Goal: Task Accomplishment & Management: Use online tool/utility

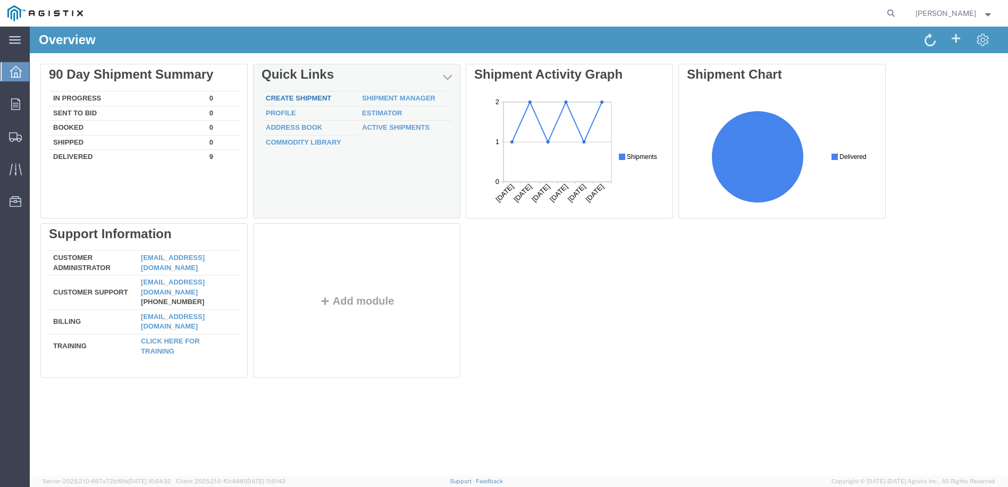
click at [311, 99] on link "Create Shipment" at bounding box center [298, 98] width 65 height 8
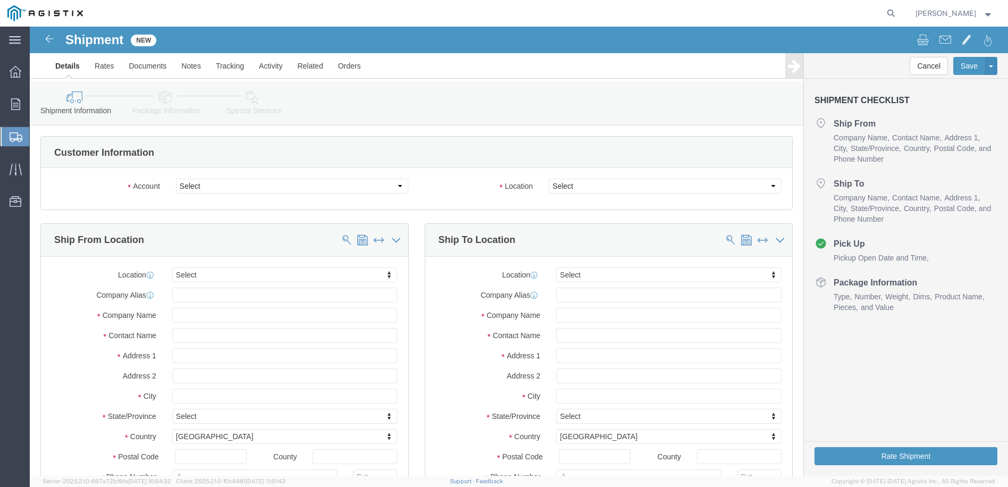
select select
click select "Select"
click select "Select Broen Inc PG&E"
select select "9596"
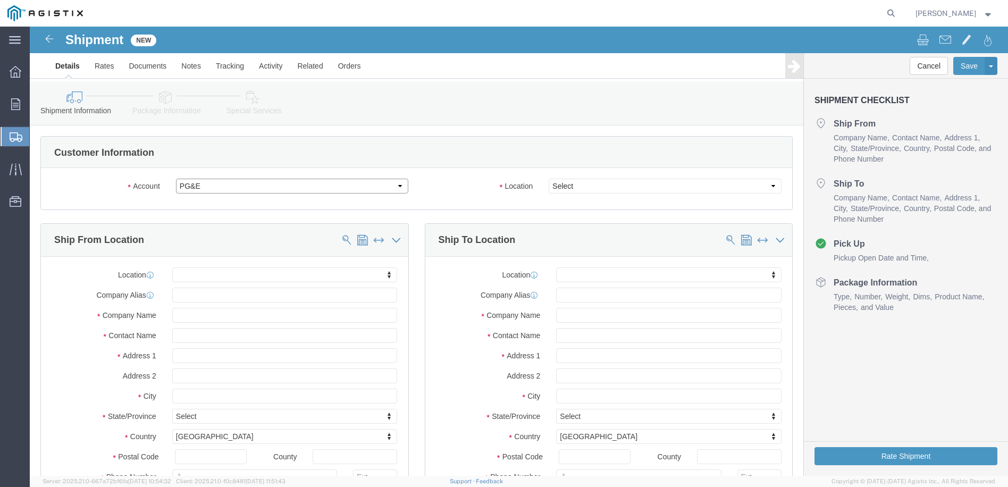
click select "Select Broen Inc PG&E"
select select "PURCHORD"
select select
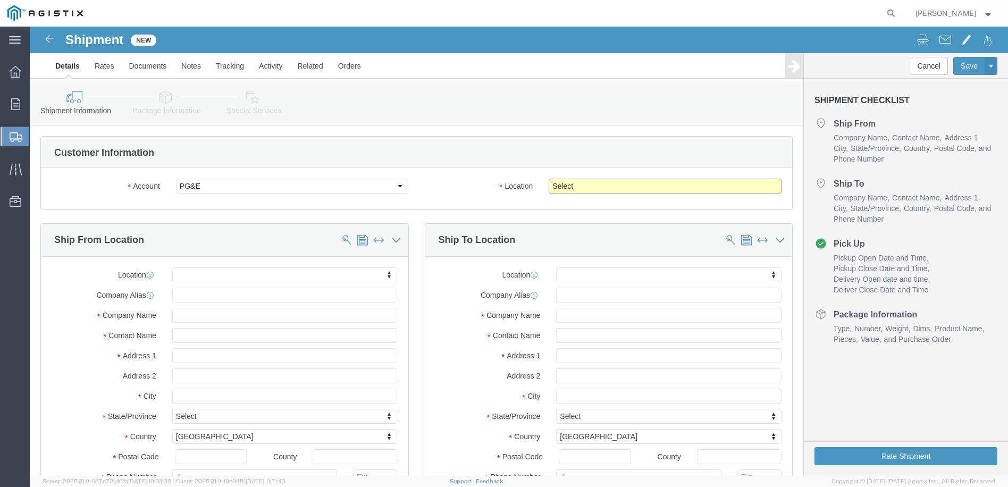
click select "Select All Others [GEOGRAPHIC_DATA] [GEOGRAPHIC_DATA] [GEOGRAPHIC_DATA] [GEOGRA…"
select select "23082"
click select "Select All Others [GEOGRAPHIC_DATA] [GEOGRAPHIC_DATA] [GEOGRAPHIC_DATA] [GEOGRA…"
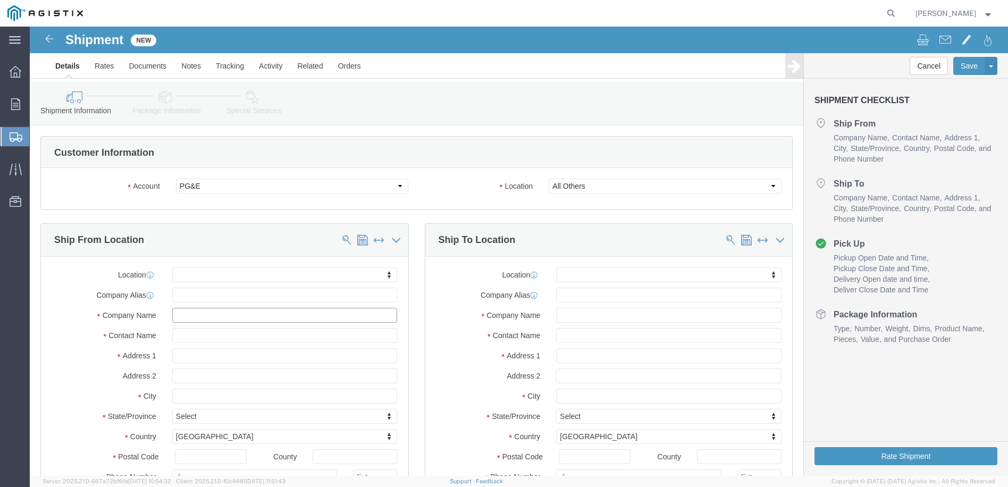
click input "text"
type input "b"
type input "BR"
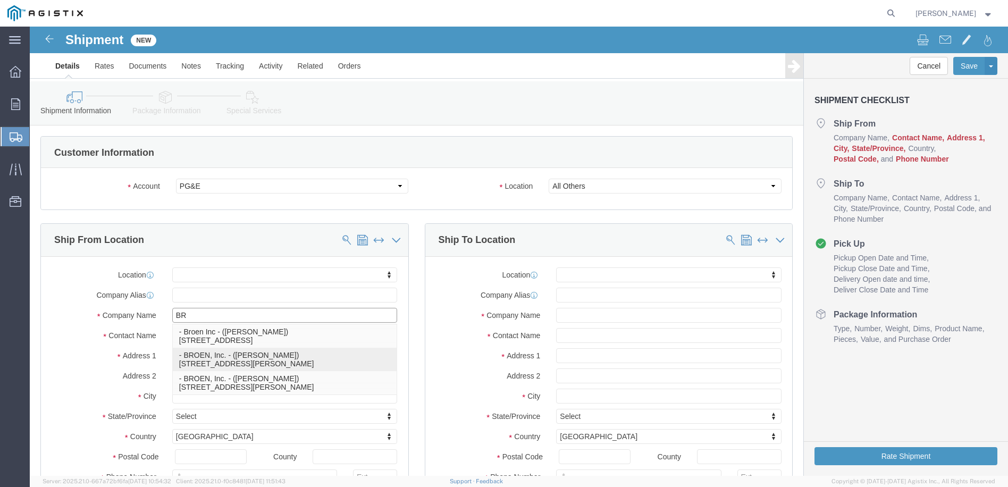
click p "- BROEN, Inc. - ([PERSON_NAME]) [STREET_ADDRESS][PERSON_NAME]"
select select
type input "BROEN, Inc."
type input "[PERSON_NAME]"
type input "[STREET_ADDRESS][PERSON_NAME]"
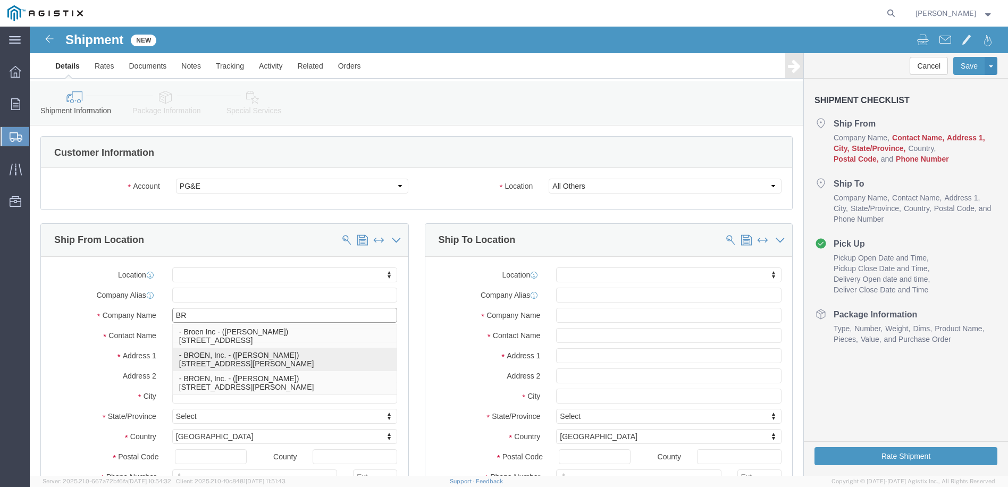
type input "[GEOGRAPHIC_DATA]"
type input "77041"
type input "US"
select select "[GEOGRAPHIC_DATA]"
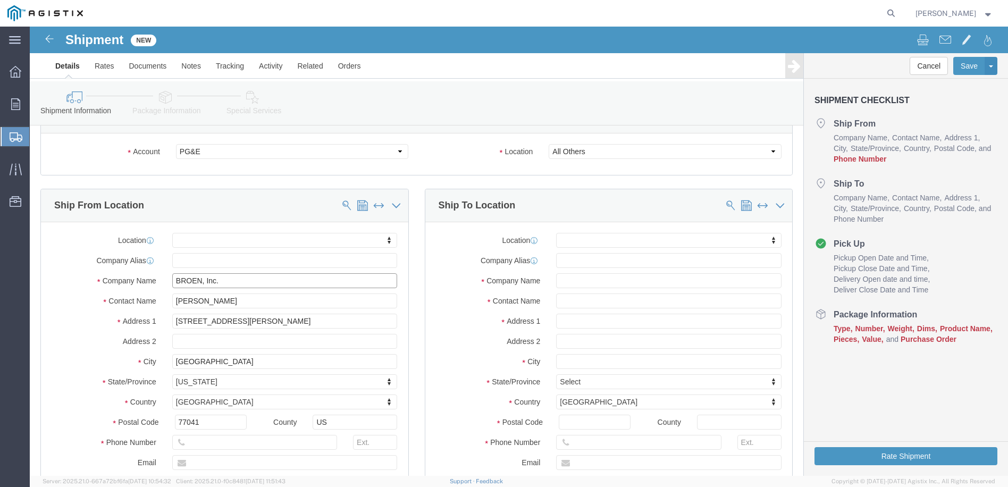
scroll to position [53, 0]
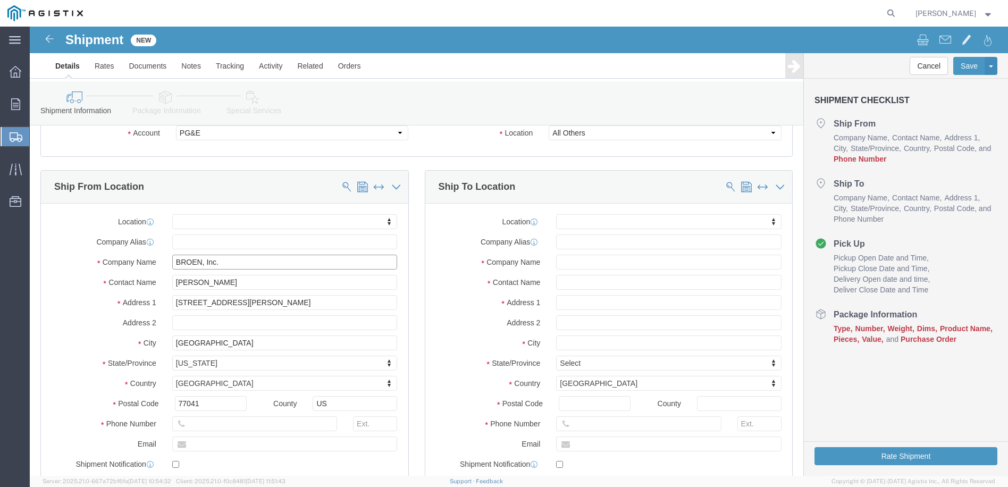
type input "BROEN, Inc."
click input "text"
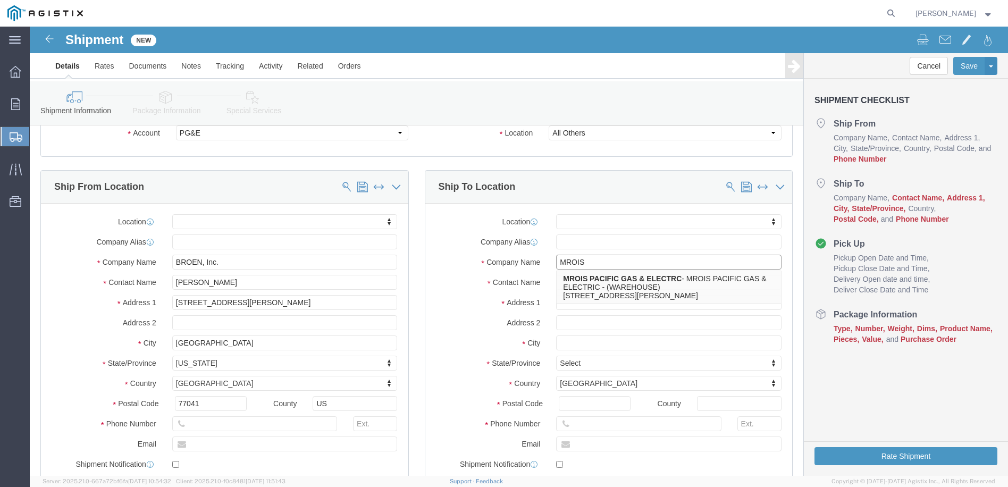
click input "MROIS"
type input "MROIS"
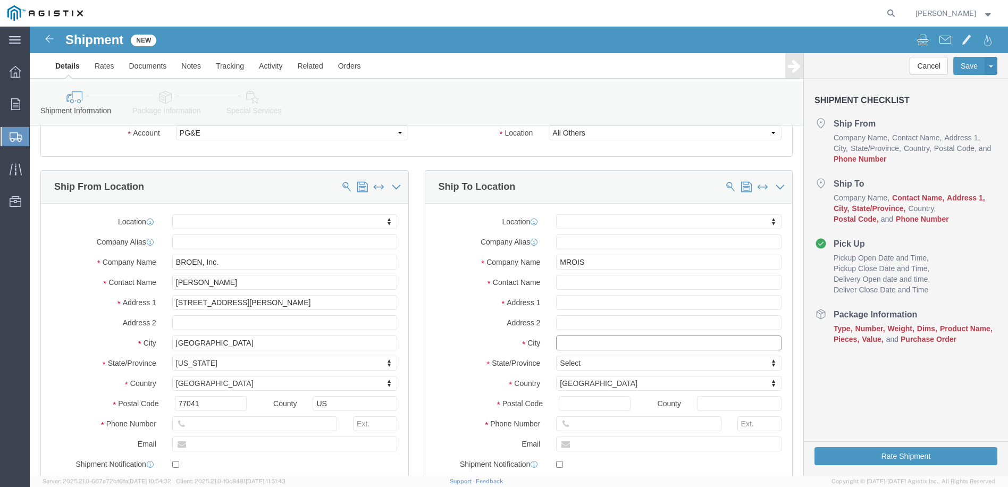
click input "text"
type input "[STREET_ADDRESS][PERSON_NAME]"
select select
drag, startPoint x: 547, startPoint y: 236, endPoint x: 543, endPoint y: 242, distance: 8.1
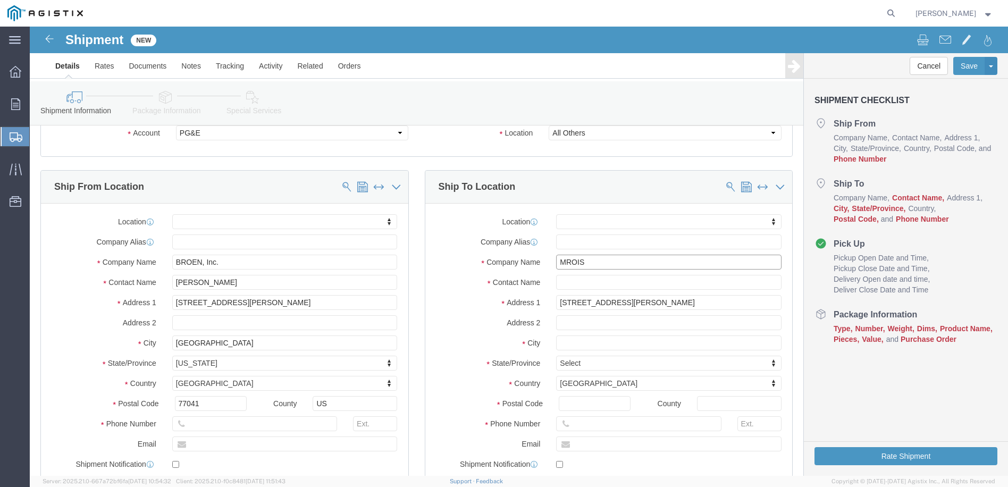
click div "Company Name MROIS MROIS"
click input "MROIS"
click input "text"
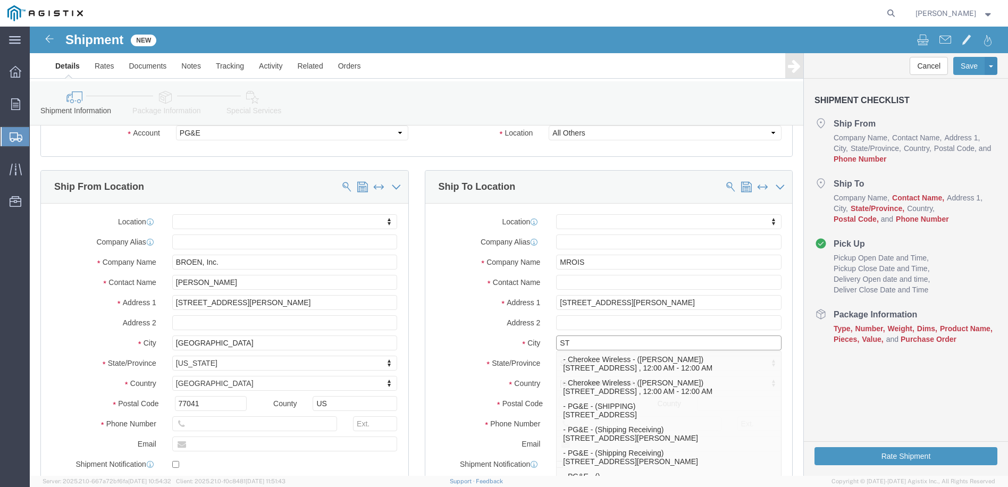
type input "STO"
click p "- PG&E - (Shipping Receiving) [STREET_ADDRESS][PERSON_NAME]"
select select
type input "PG&E"
type input "Shipping Receiving"
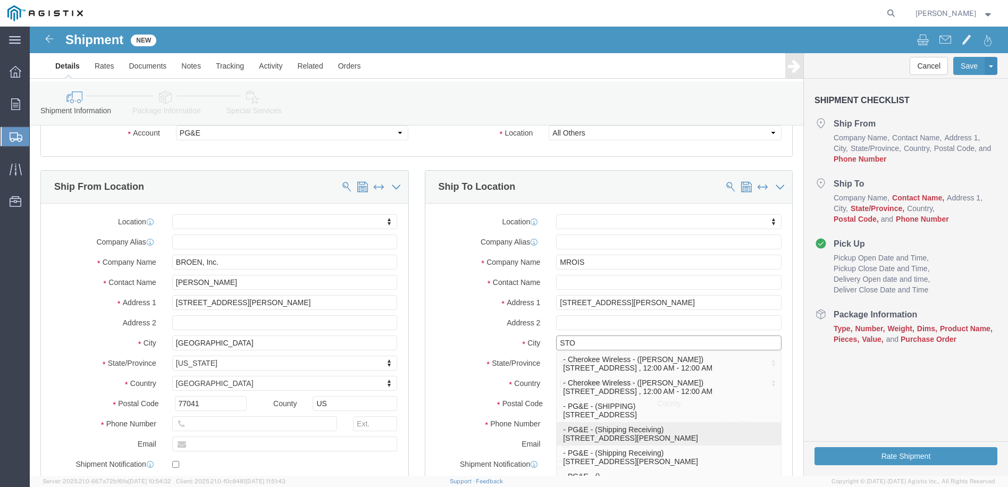
type input "[STREET_ADDRESS][PERSON_NAME]"
type input "Stockton"
type input "95204"
select select "CA"
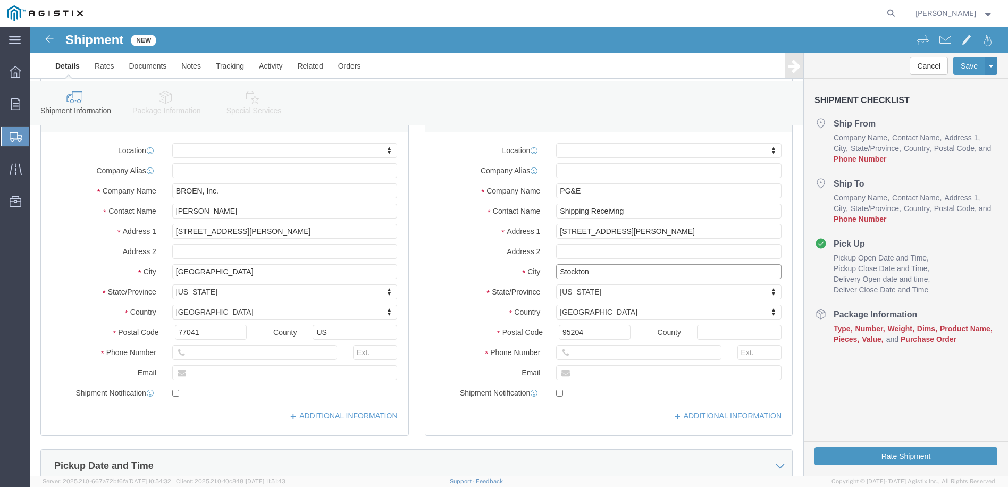
scroll to position [160, 0]
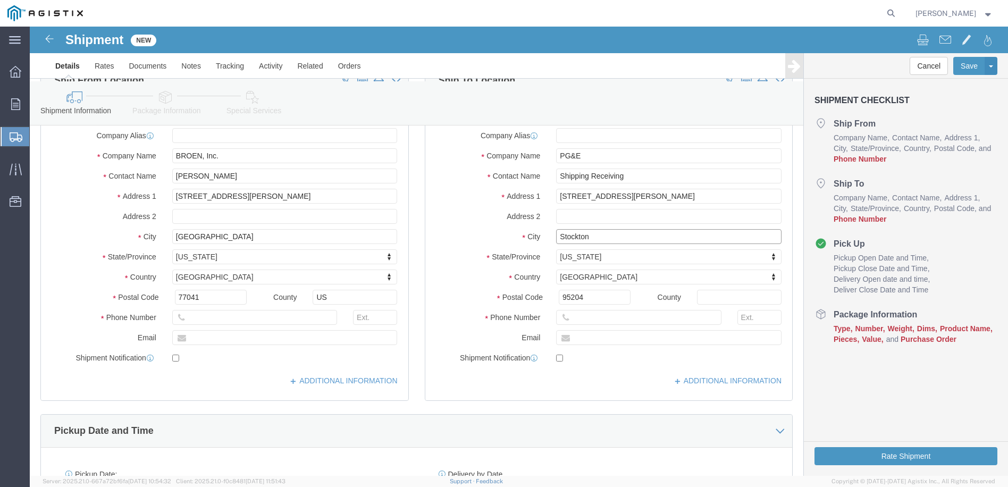
type input "Stockton"
select select
click input "text"
type input "N/A"
click input "text"
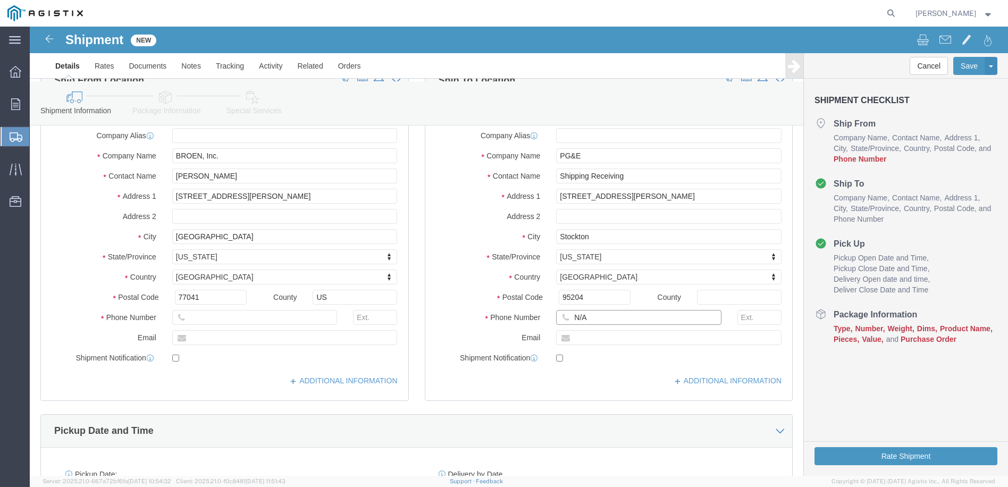
drag, startPoint x: 566, startPoint y: 287, endPoint x: 536, endPoint y: 292, distance: 30.3
click div "N/A"
click input "209-9557300"
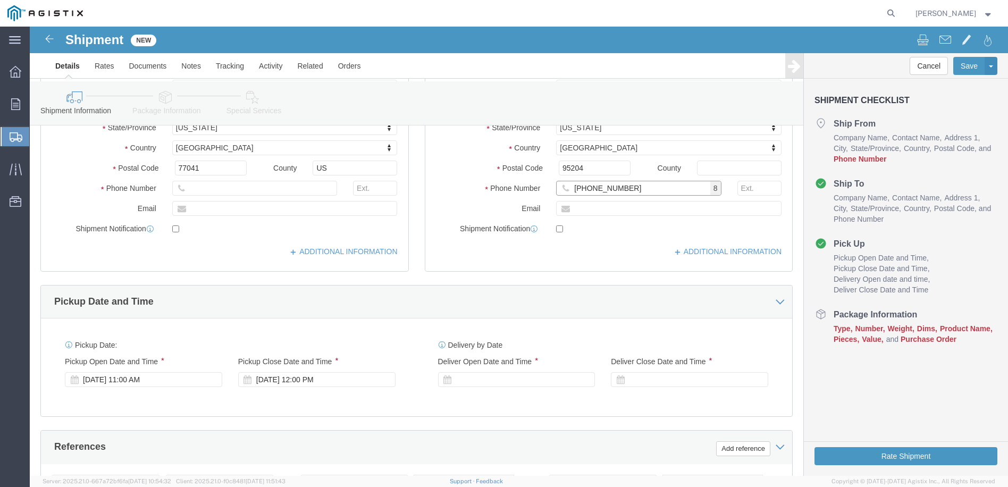
scroll to position [319, 0]
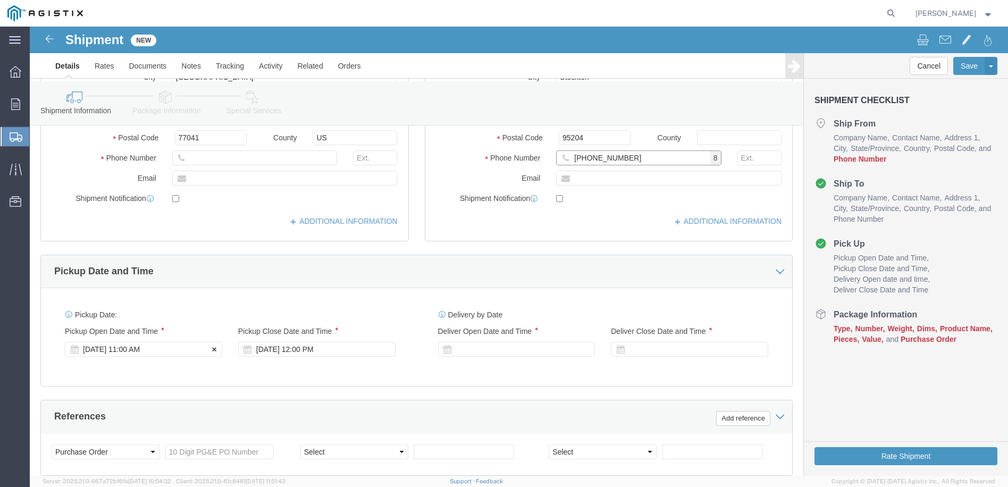
type input "[PHONE_NUMBER]"
click div "[DATE] 11:00 AM"
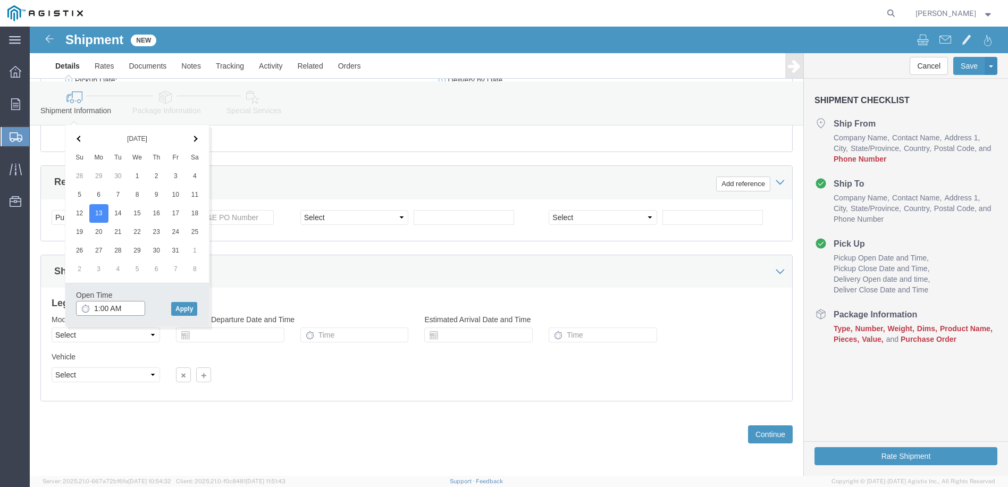
click input "1:00 AM"
type input "1:00 PM"
click button "Apply"
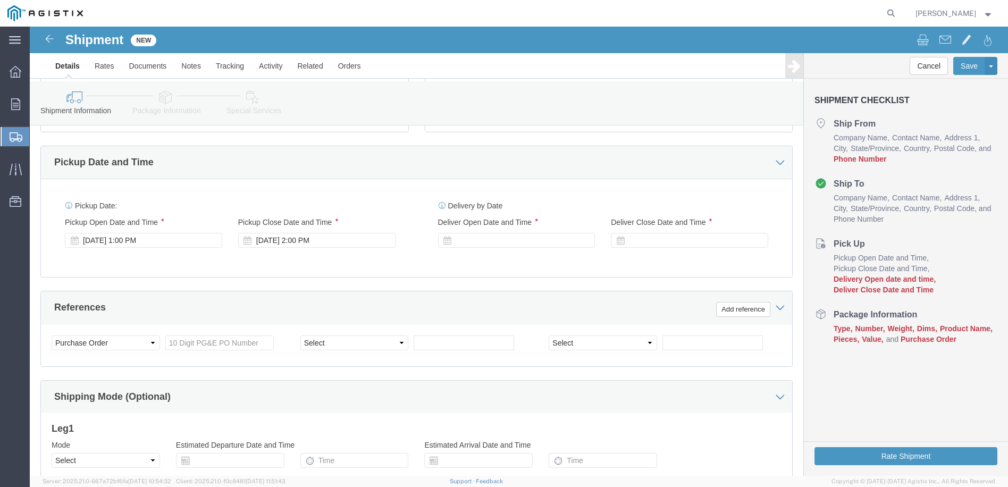
scroll to position [394, 0]
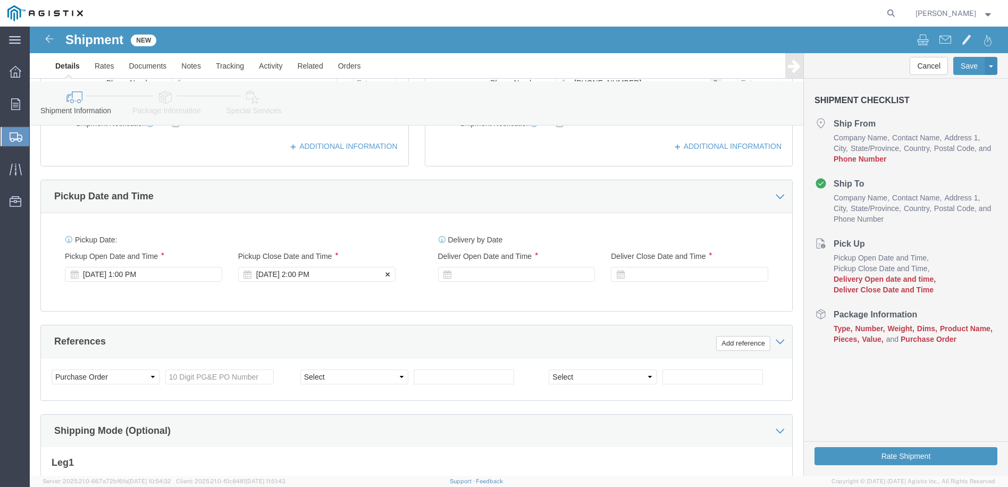
click div "[DATE] 2:00 PM"
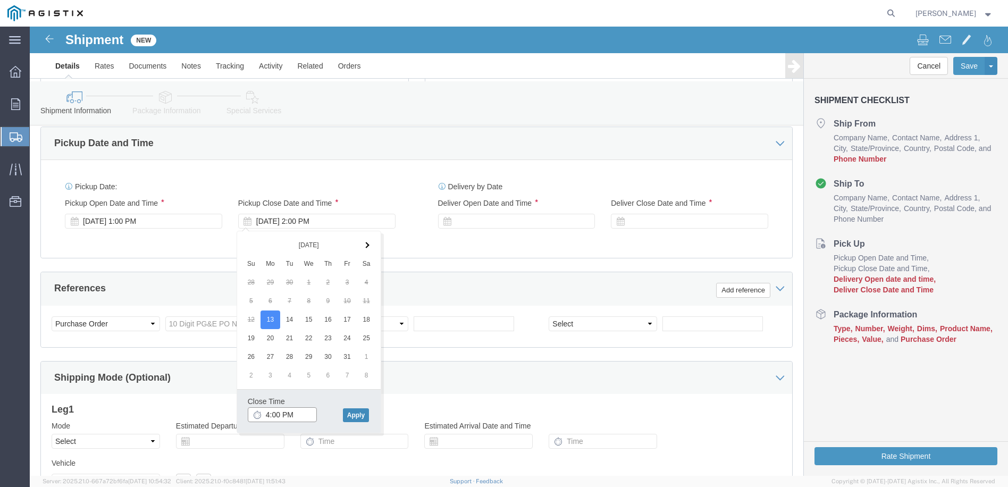
type input "4:00 PM"
click button "Apply"
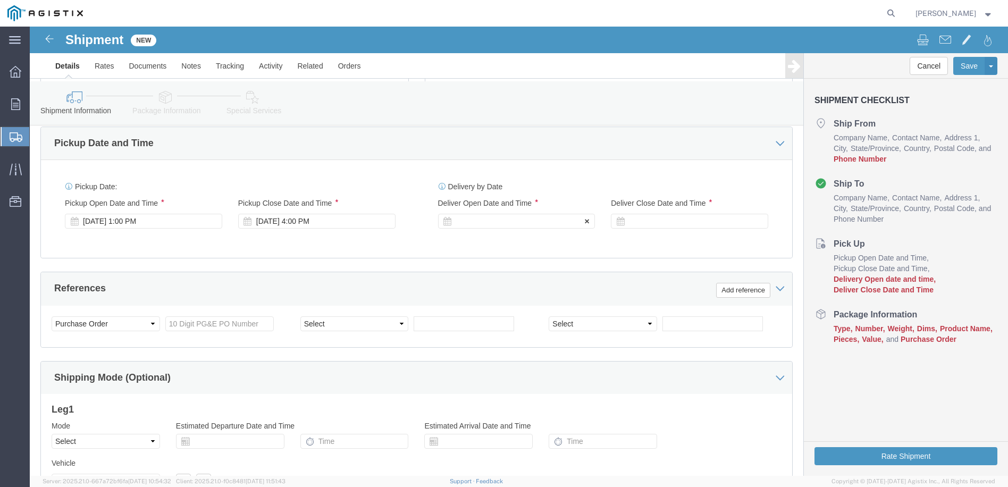
click div
click input "8:00 PM"
type input "8:00 AM"
click button "Apply"
click div
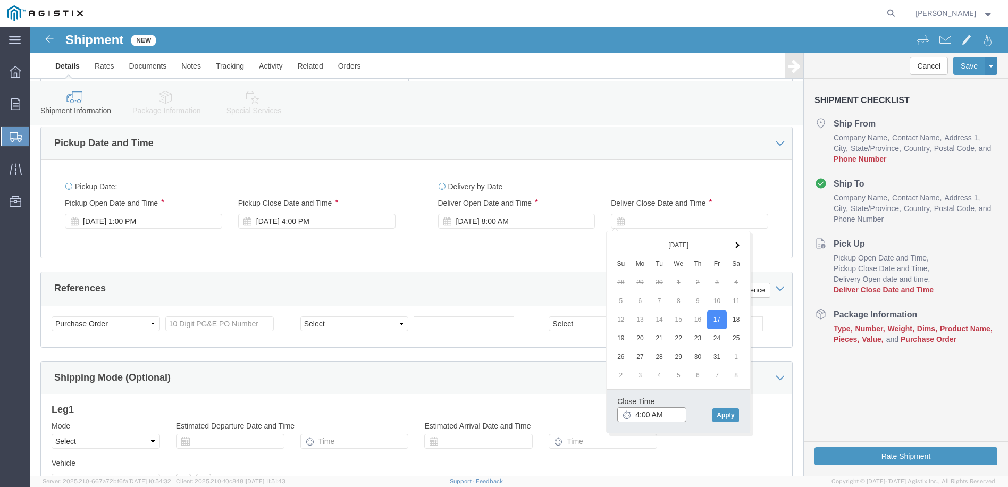
drag, startPoint x: 642, startPoint y: 389, endPoint x: 623, endPoint y: 393, distance: 19.1
click input "4:00 AM"
click input "4:PM AM"
type input "4:00 PM"
click button "Apply"
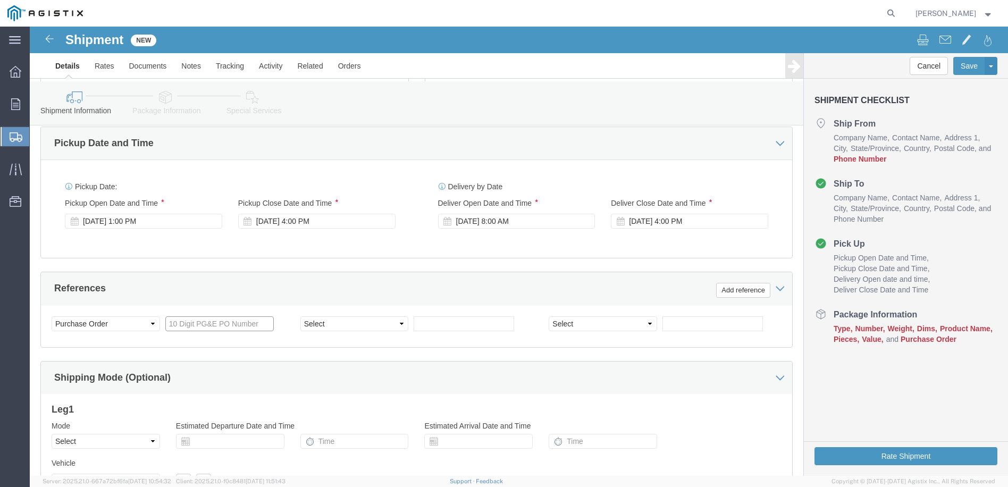
click input "text"
type input "C"
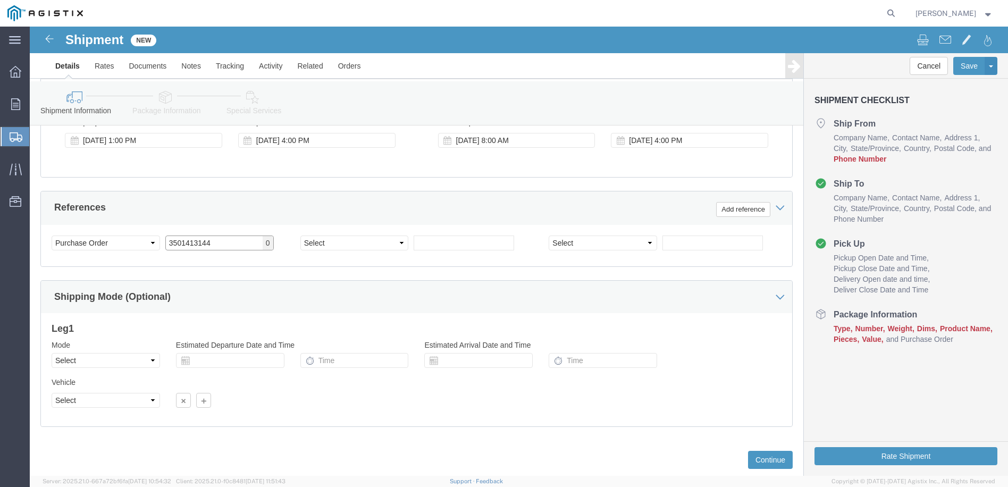
scroll to position [553, 0]
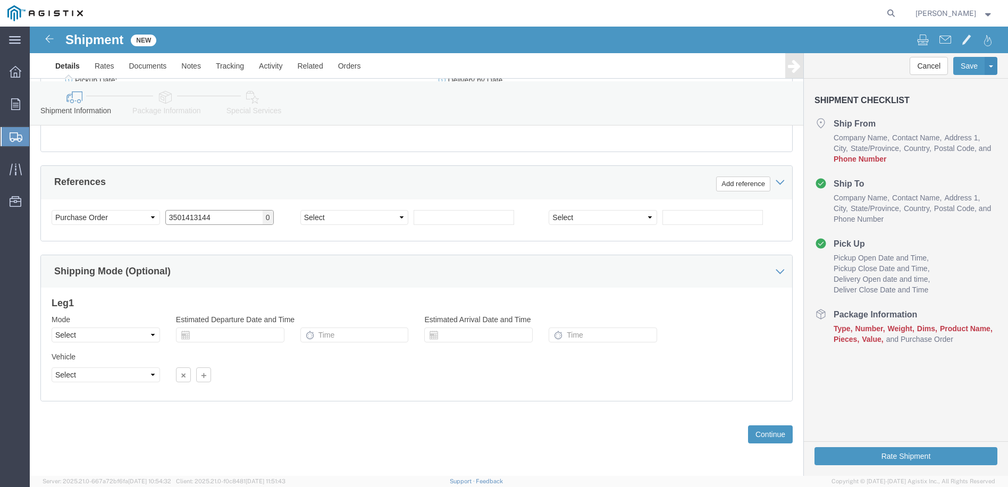
type input "3501413144"
click select "Select Air Less than Truckload Multi-Leg Ocean Freight Rail Small Parcel Truckl…"
select select "LTL"
click select "Select Air Less than Truckload Multi-Leg Ocean Freight Rail Small Parcel Truckl…"
click button "Continue"
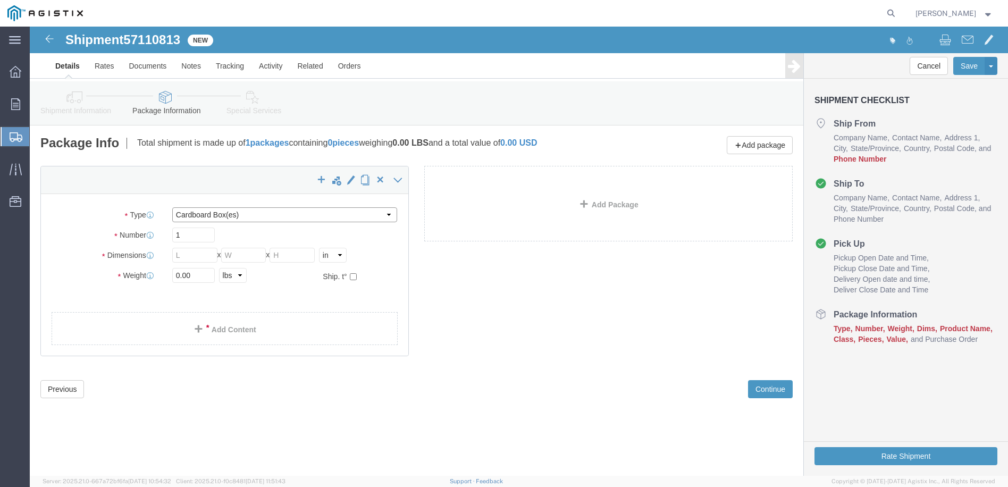
click select "Select Bulk Bundle(s) Cardboard Box(es) Carton(s) Crate(s) Drum(s) (Fiberboard)…"
select select "PSNS"
click select "Select Bulk Bundle(s) Cardboard Box(es) Carton(s) Crate(s) Drum(s) (Fiberboard)…"
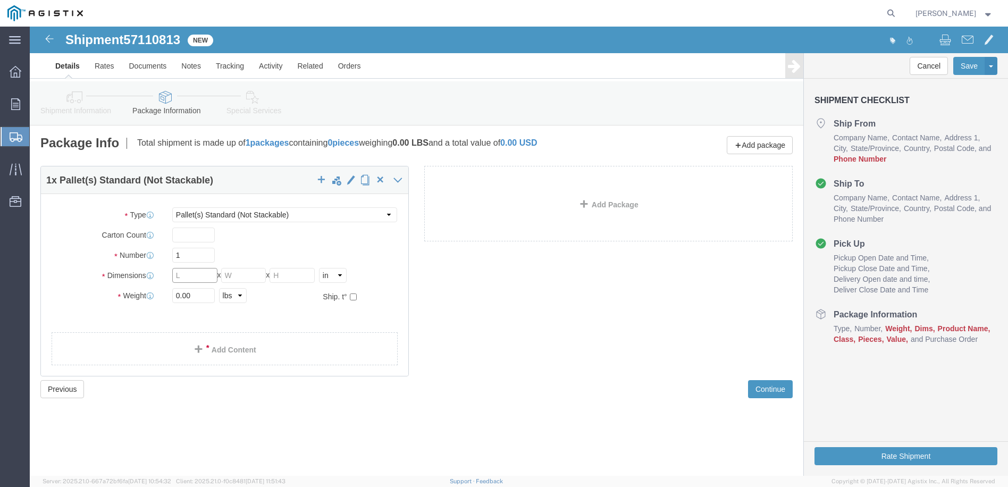
click input "text"
type input "48"
type input "32"
type input "13"
click span
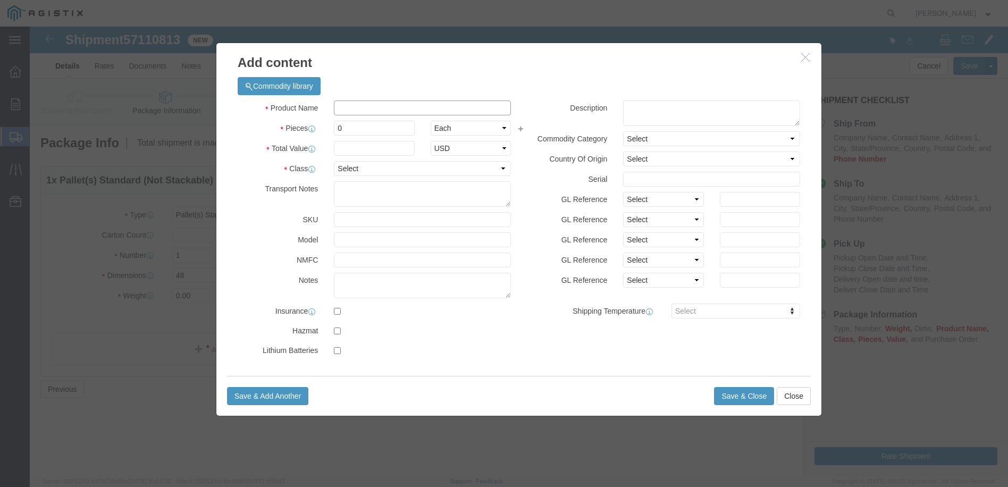
click input "text"
type input "STEEL BALL VALVES"
click input "0"
type input "1"
click input "text"
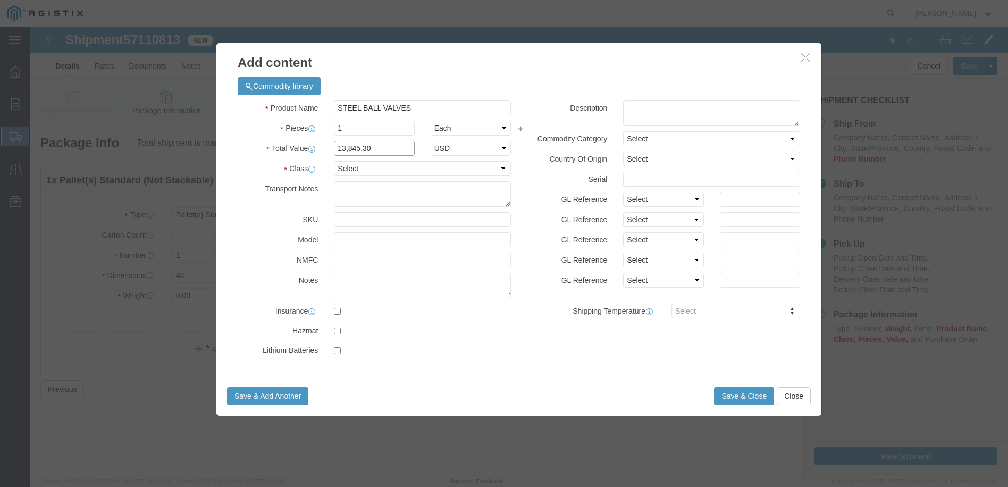
type input "13,845.30"
click select "Select 50 55 60 65 70 85 92.5 100 125 175 250 300 400"
select select "60"
click select "Select 50 55 60 65 70 85 92.5 100 125 175 250 300 400"
click button "Save & Close"
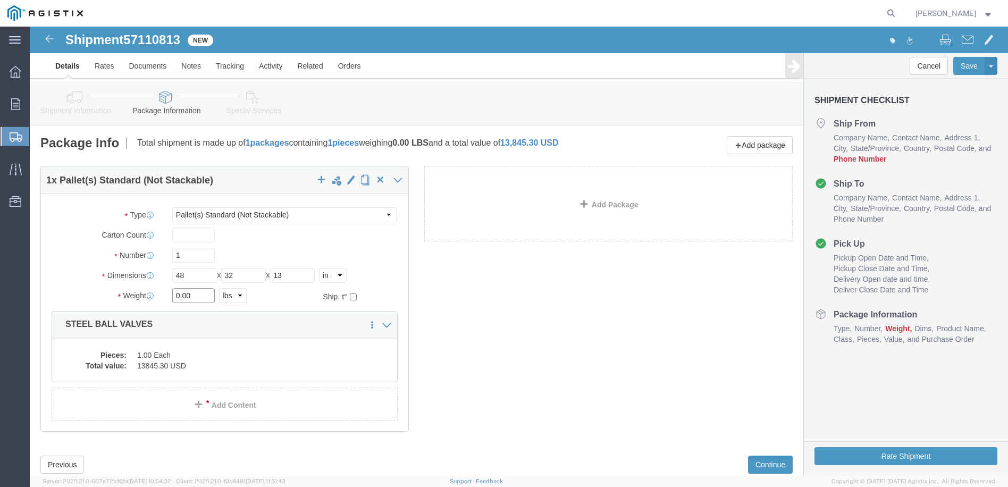
drag, startPoint x: 163, startPoint y: 270, endPoint x: 139, endPoint y: 275, distance: 24.5
click div "0.00 Select kgs lbs"
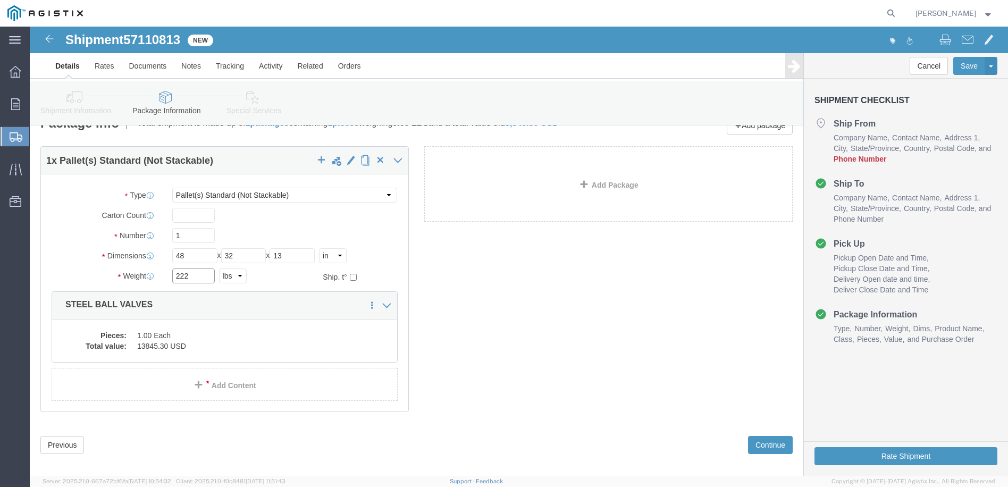
scroll to position [30, 0]
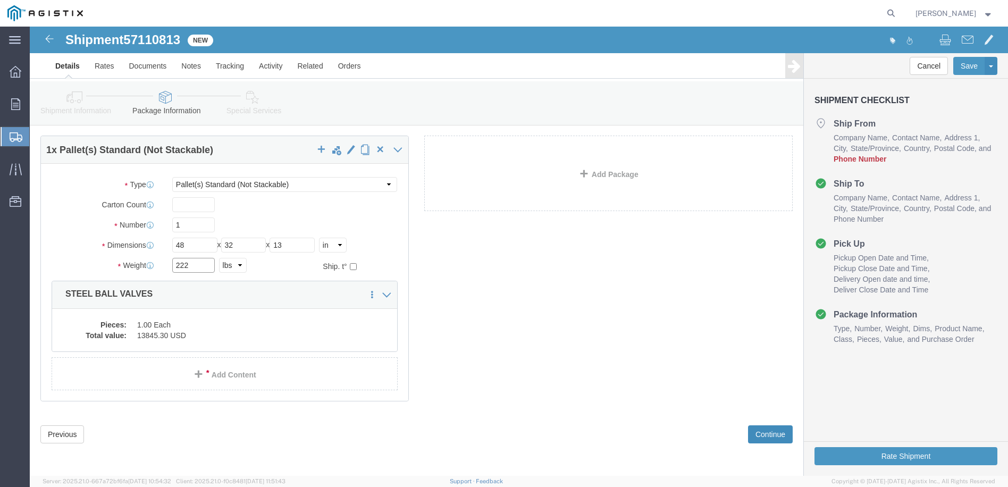
type input "222"
click button "Continue"
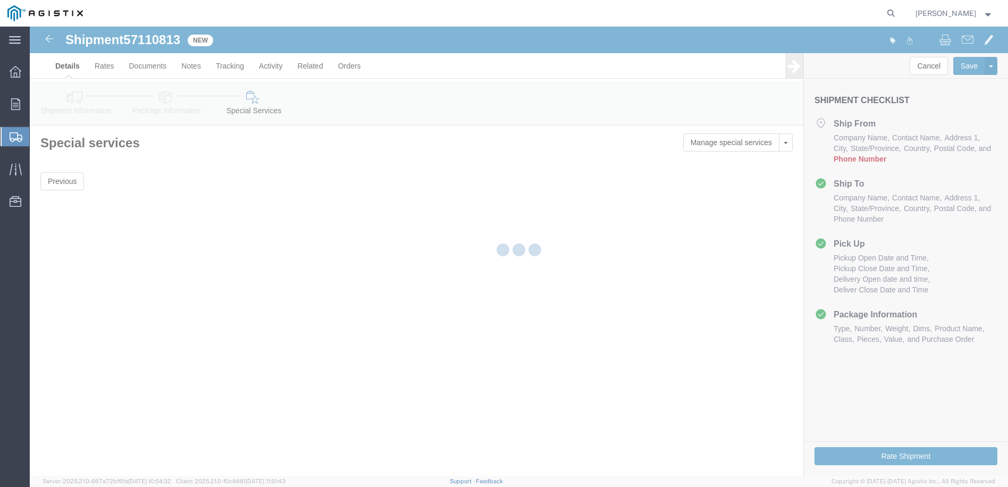
scroll to position [0, 0]
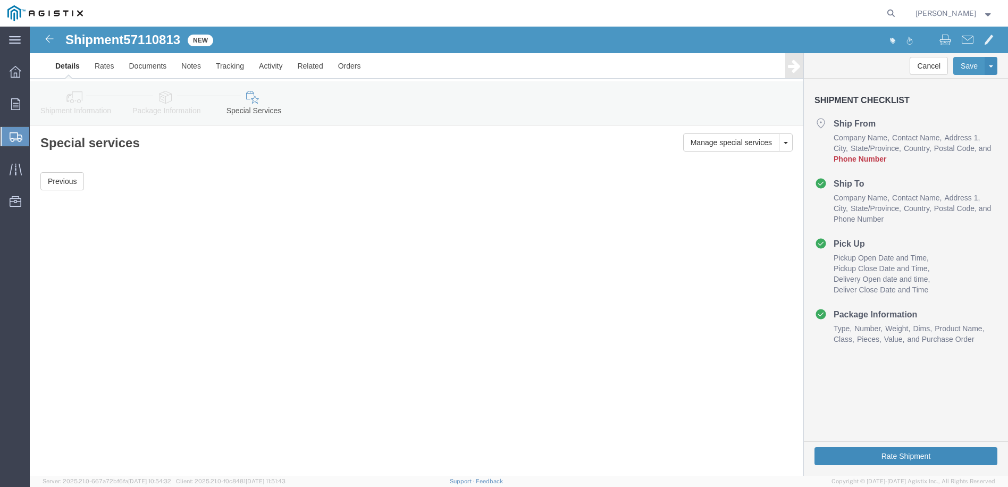
click button "Rate Shipment"
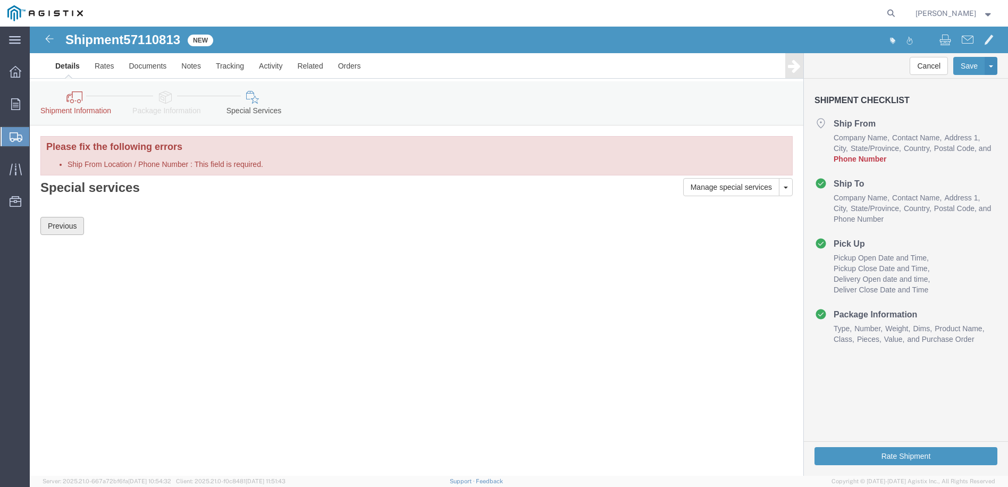
click button "Previous"
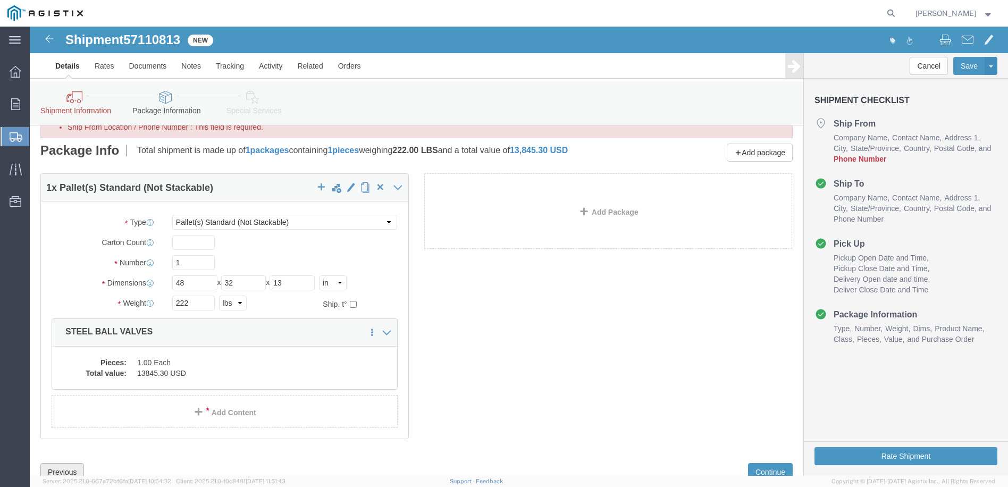
scroll to position [75, 0]
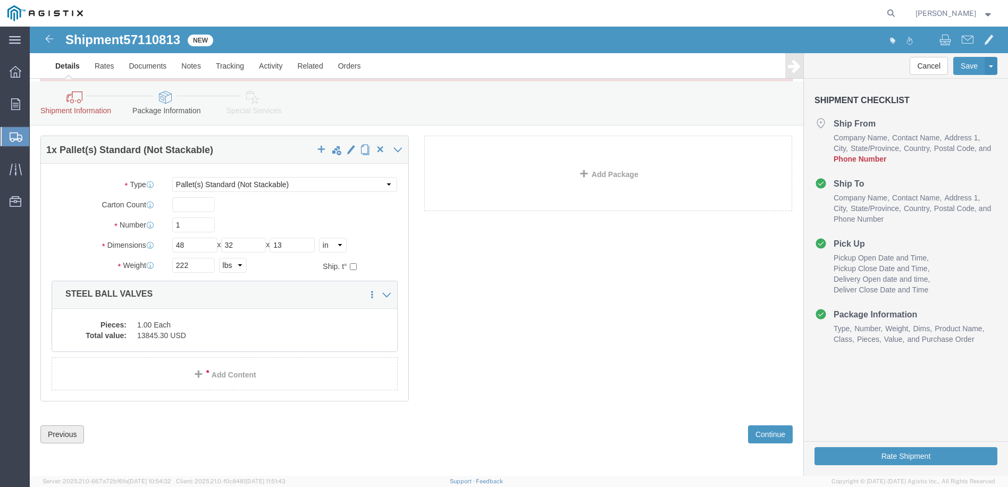
click button "Previous"
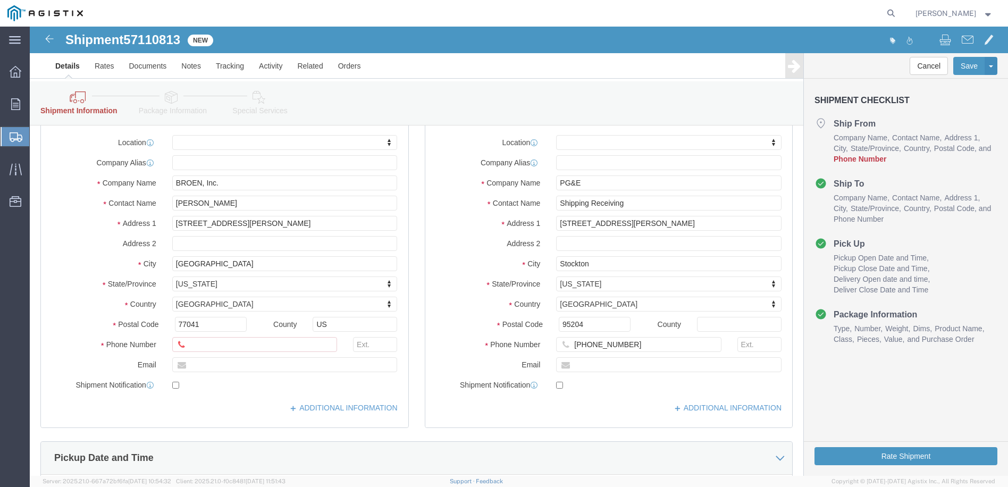
scroll to position [181, 0]
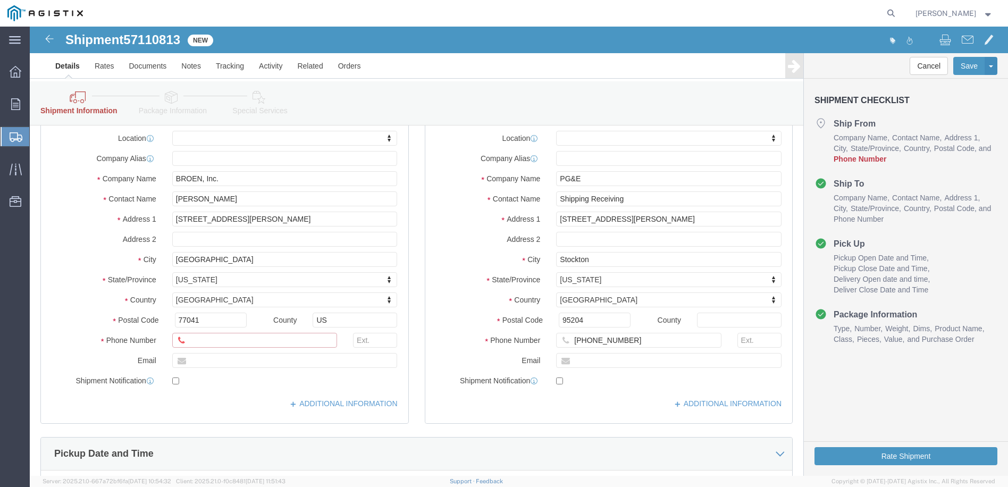
click input "Ship From Location / Phone Number : This field is required."
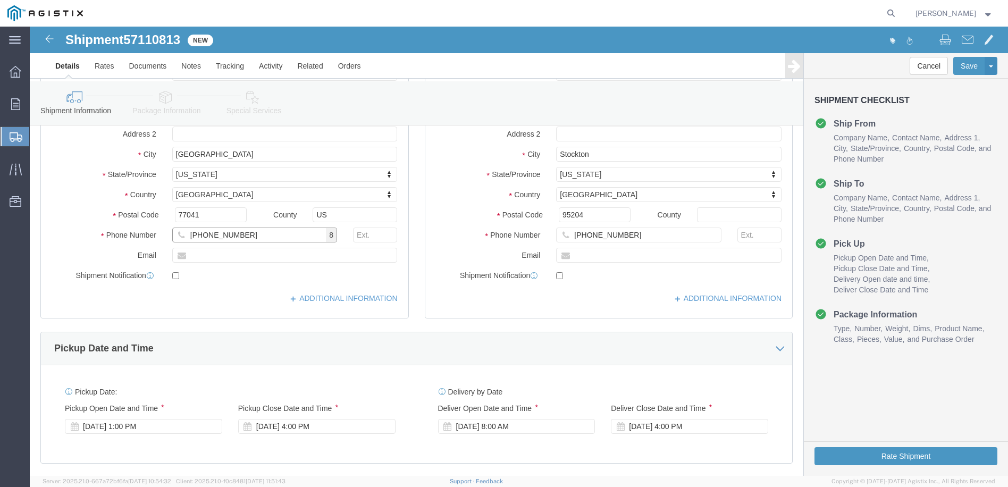
scroll to position [243, 0]
type input "[PHONE_NUMBER]"
click button "Rate Shipment"
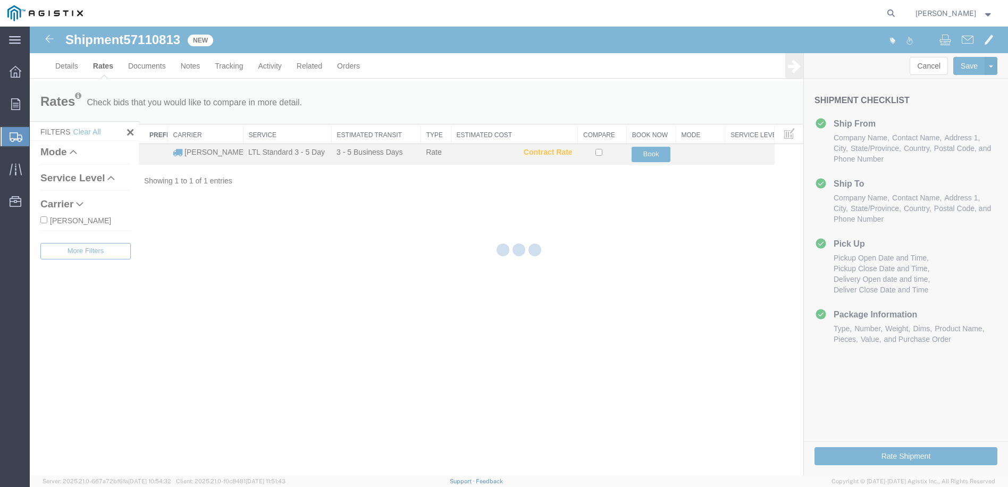
scroll to position [0, 0]
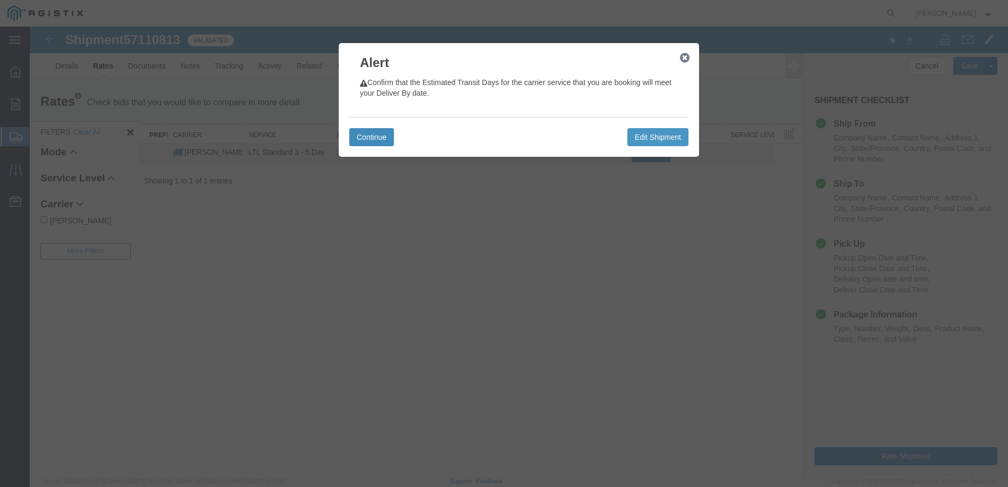
click at [362, 132] on button "Continue" at bounding box center [371, 137] width 45 height 18
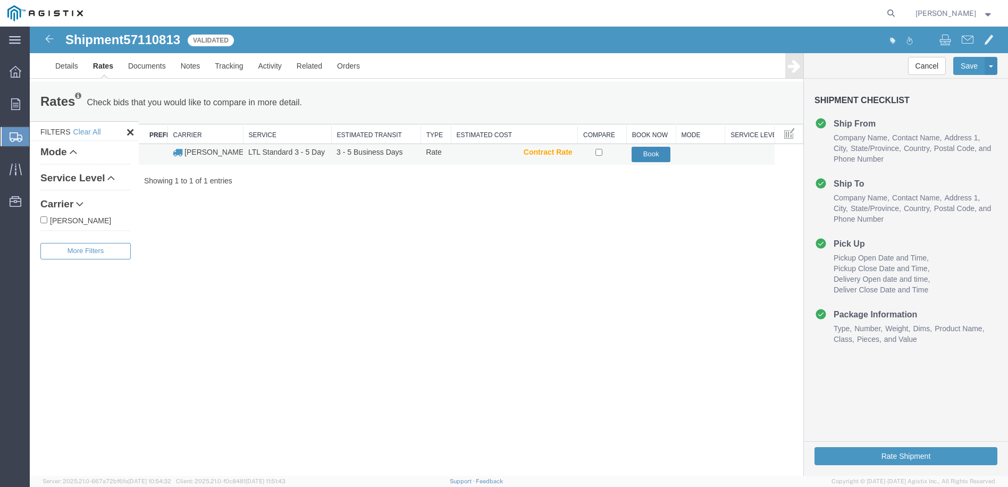
click at [647, 153] on button "Book" at bounding box center [651, 154] width 39 height 15
